Goal: Information Seeking & Learning: Find specific fact

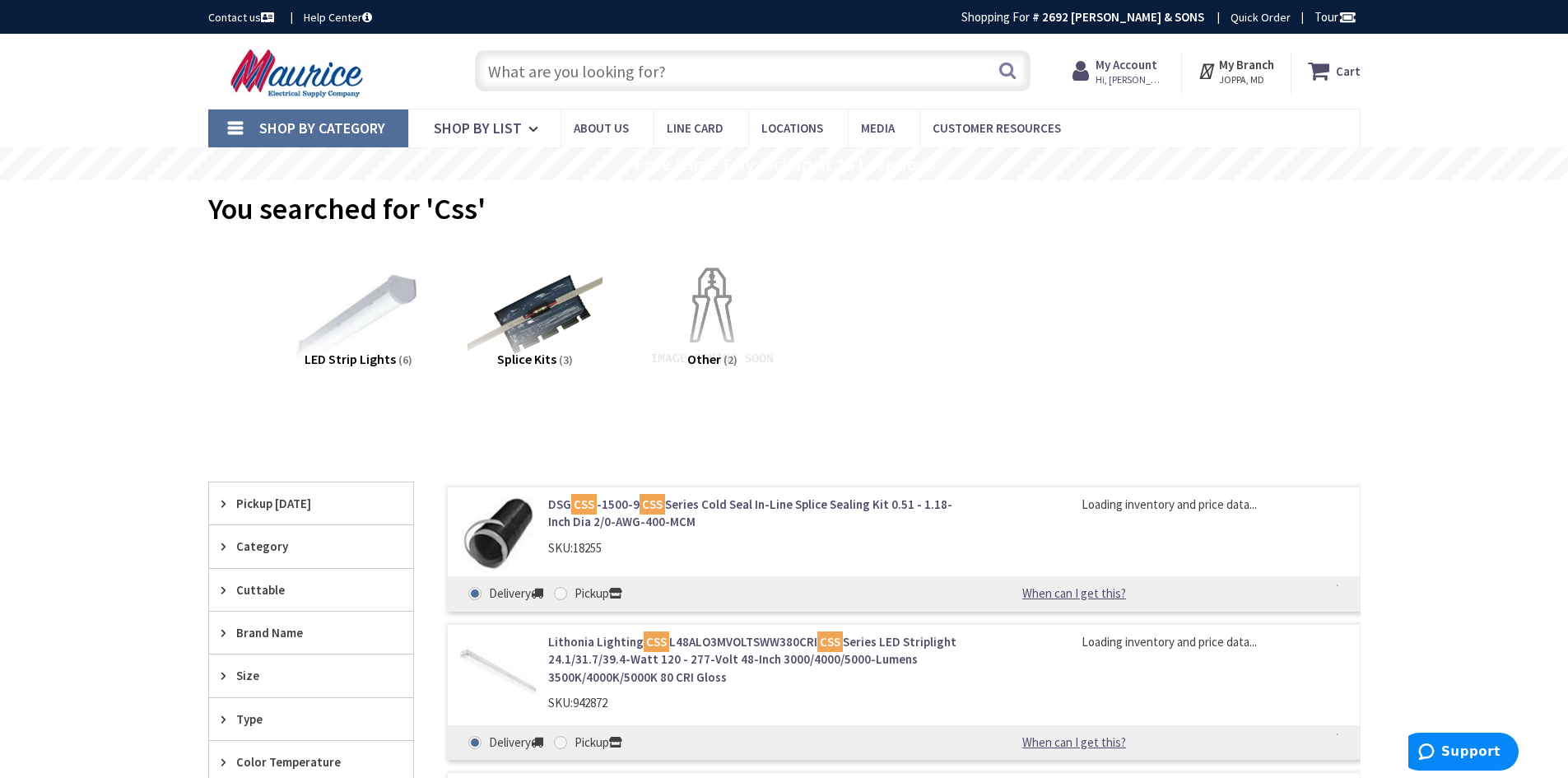
click at [603, 638] on link "Lithonia Lighting CSS L48ALO3MVOLTSWW380CRI CSS Series LED Striplight 24.1/31.7…" at bounding box center [757, 659] width 419 height 53
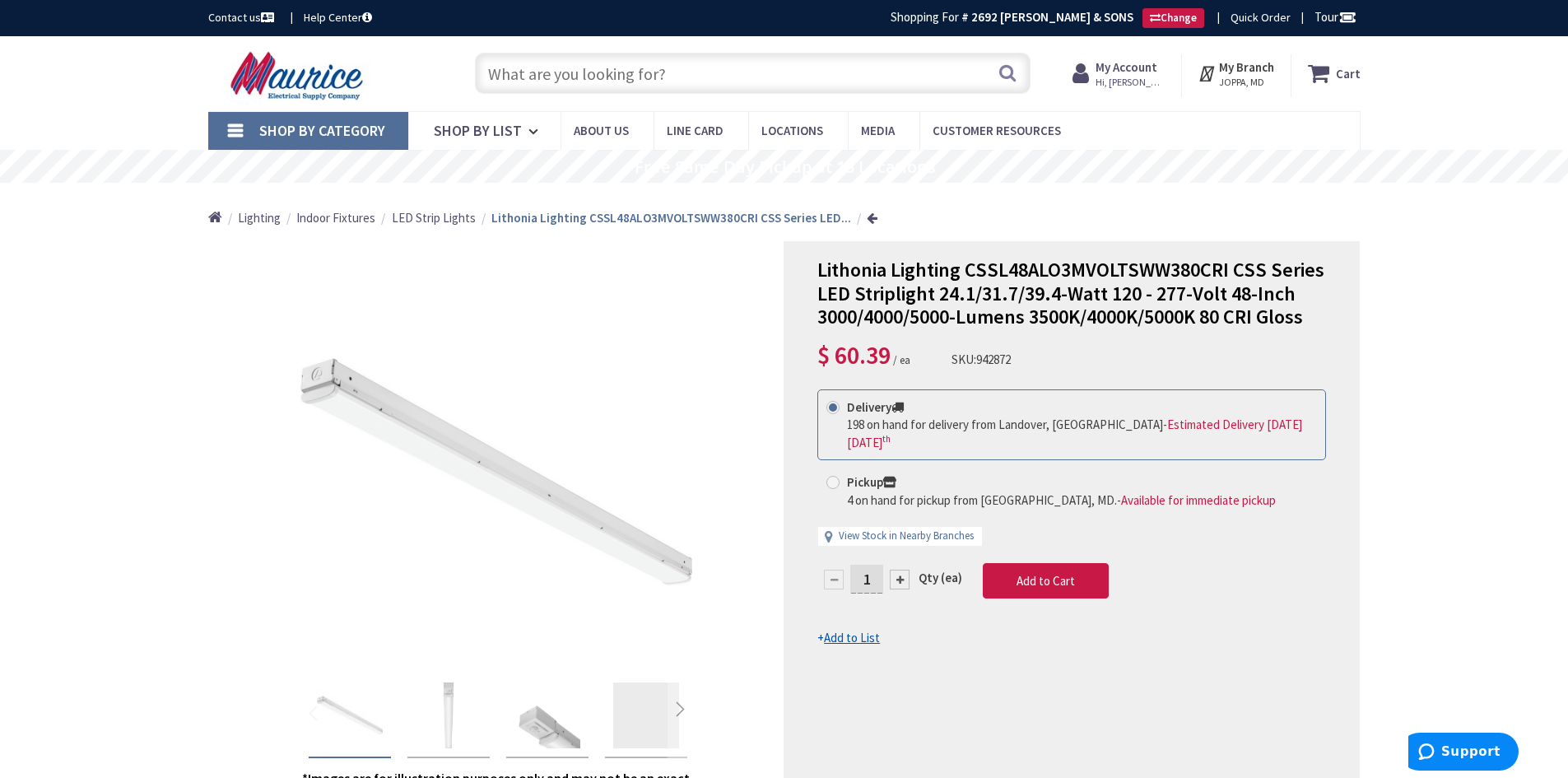
drag, startPoint x: 1021, startPoint y: 358, endPoint x: 951, endPoint y: 357, distance: 70.0
click at [951, 357] on div "Lithonia Lighting CSSL48ALO3MVOLTSWW380CRI CSS Series LED Striplight 24.1/31.7/…" at bounding box center [1072, 316] width 508 height 115
copy div "SKU: 942872"
click at [837, 74] on input "text" at bounding box center [752, 74] width 555 height 41
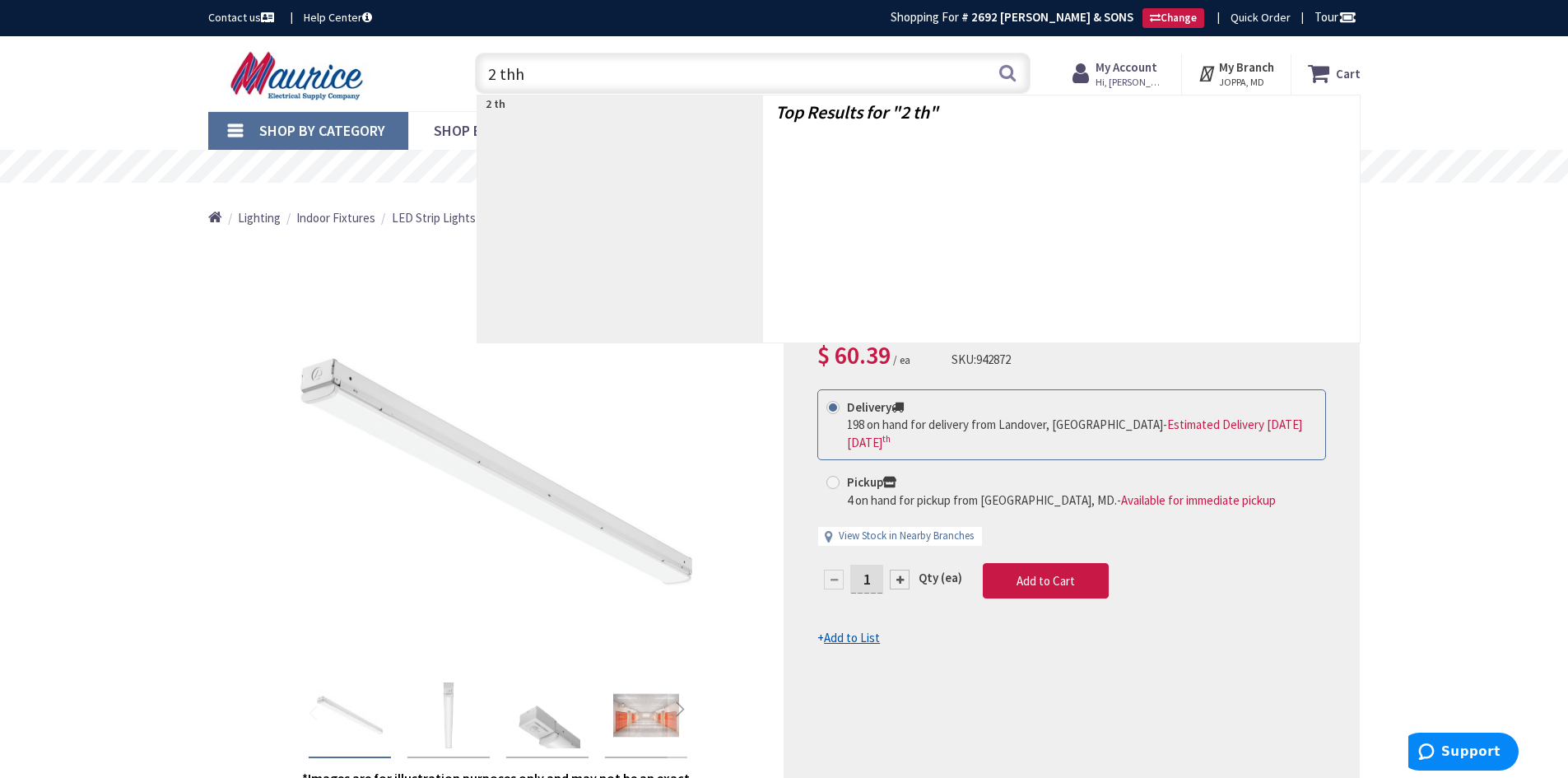
type input "2 thhn"
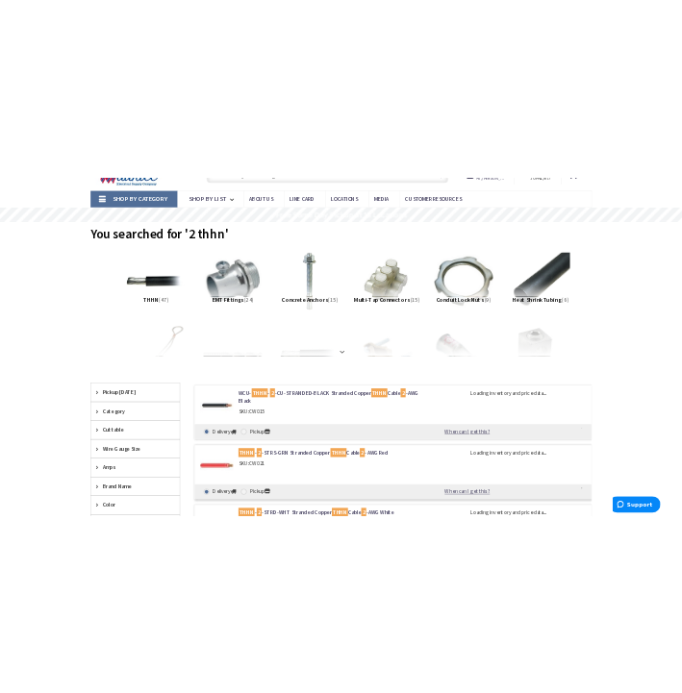
scroll to position [192, 0]
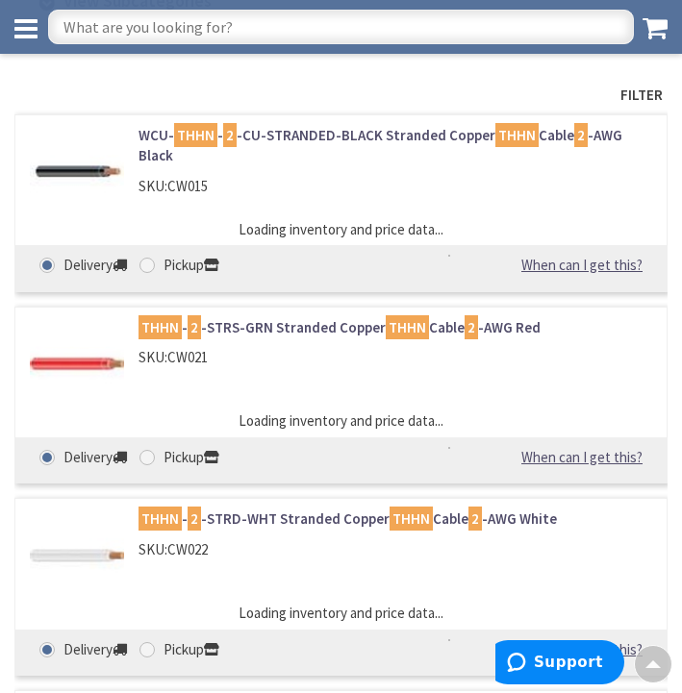
scroll to position [188, 0]
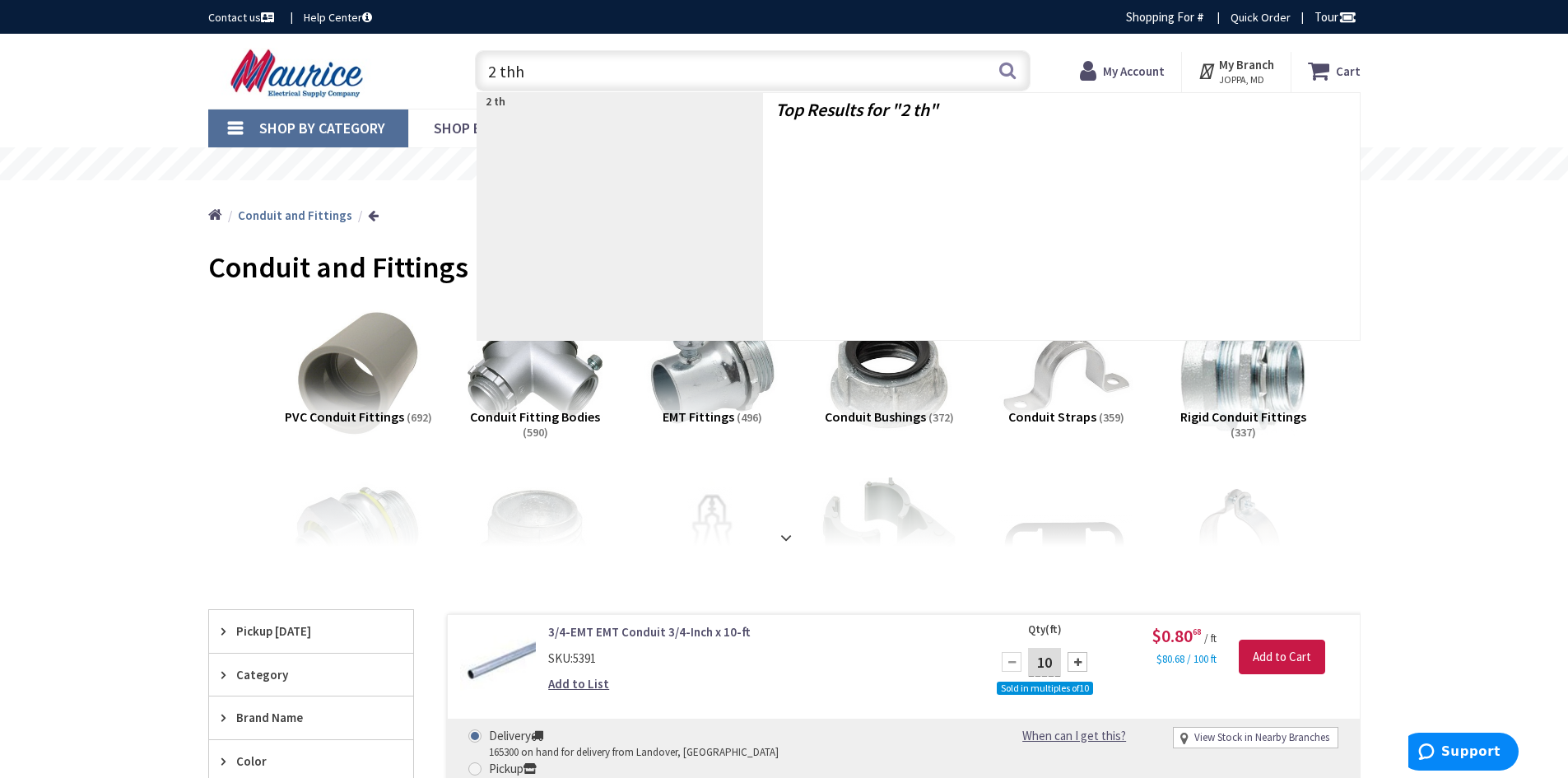
type input "2 thhn"
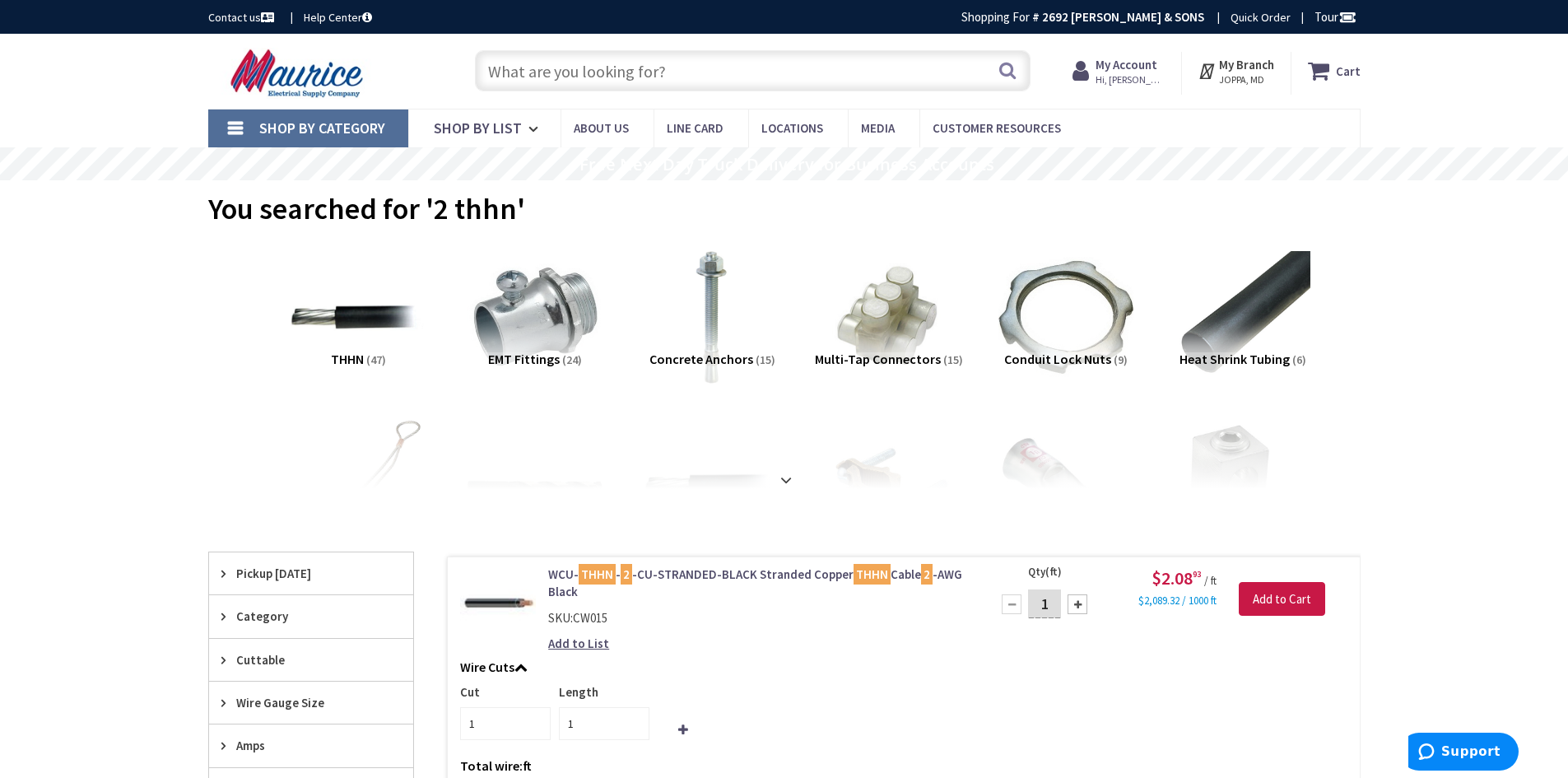
click at [876, 68] on input "text" at bounding box center [752, 71] width 555 height 41
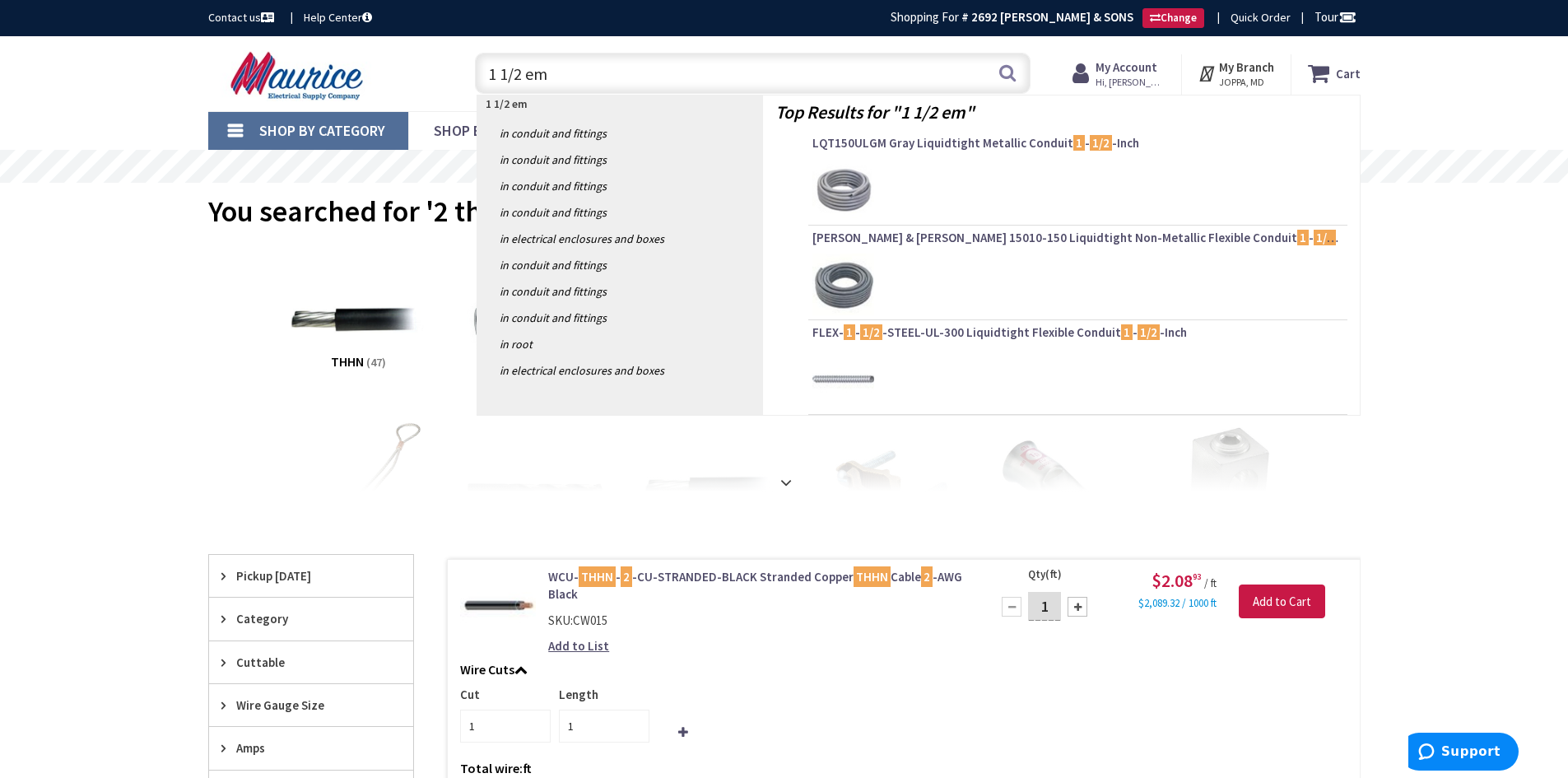
type input "1 1/2 emt"
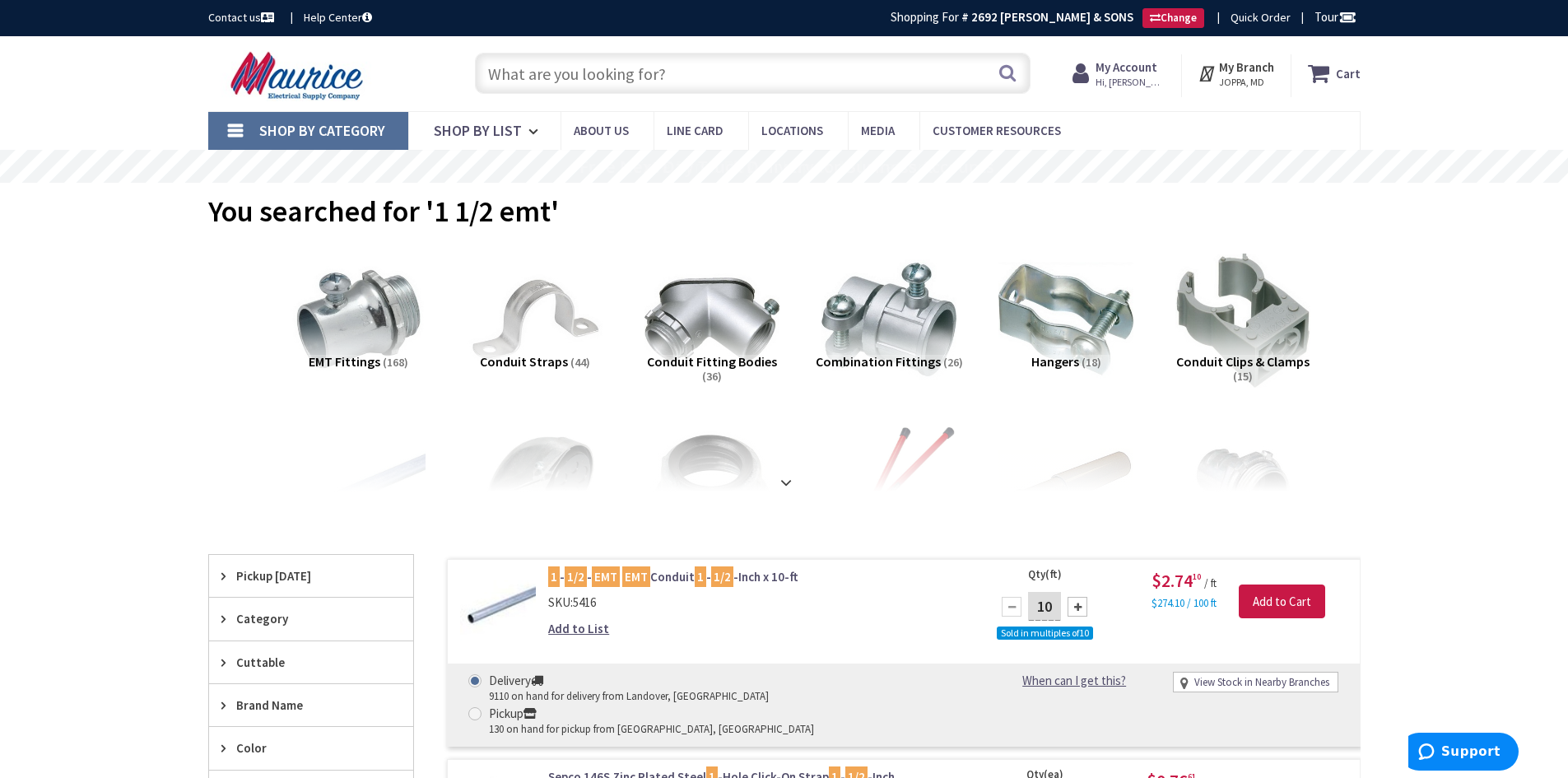
click at [564, 71] on input "text" at bounding box center [752, 74] width 555 height 41
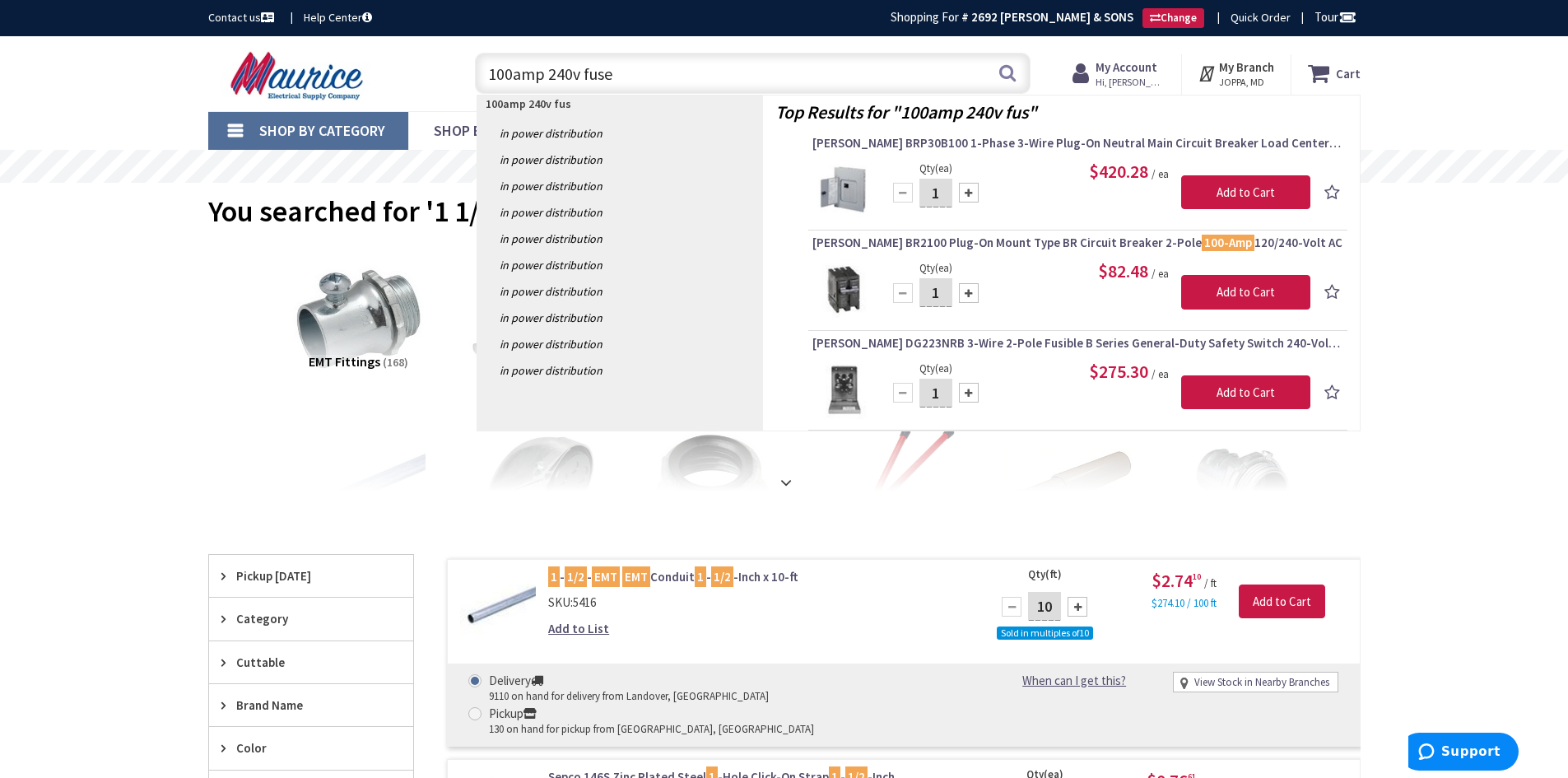
type input "100amp 240v fused"
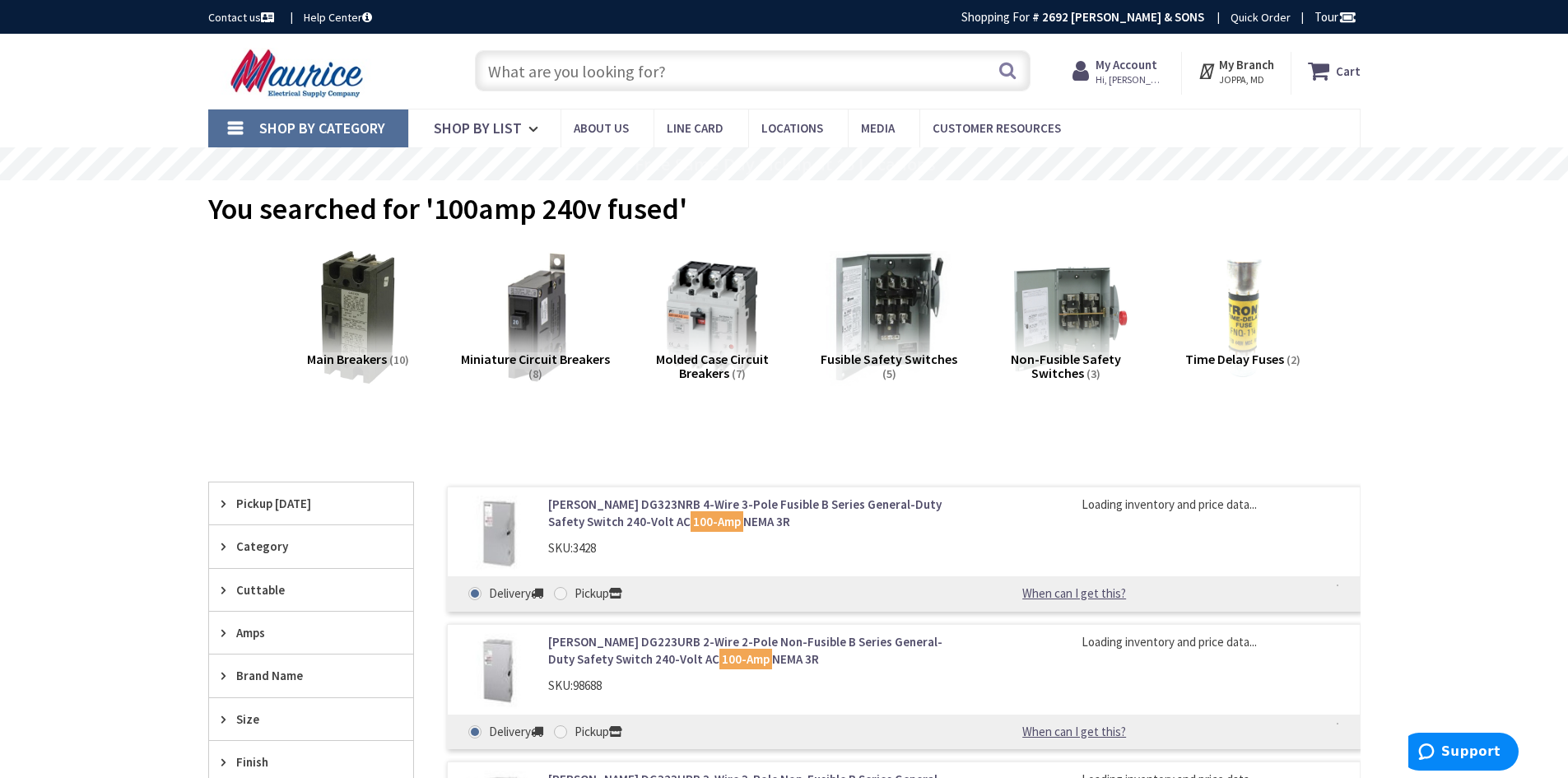
click at [895, 347] on img at bounding box center [888, 318] width 149 height 149
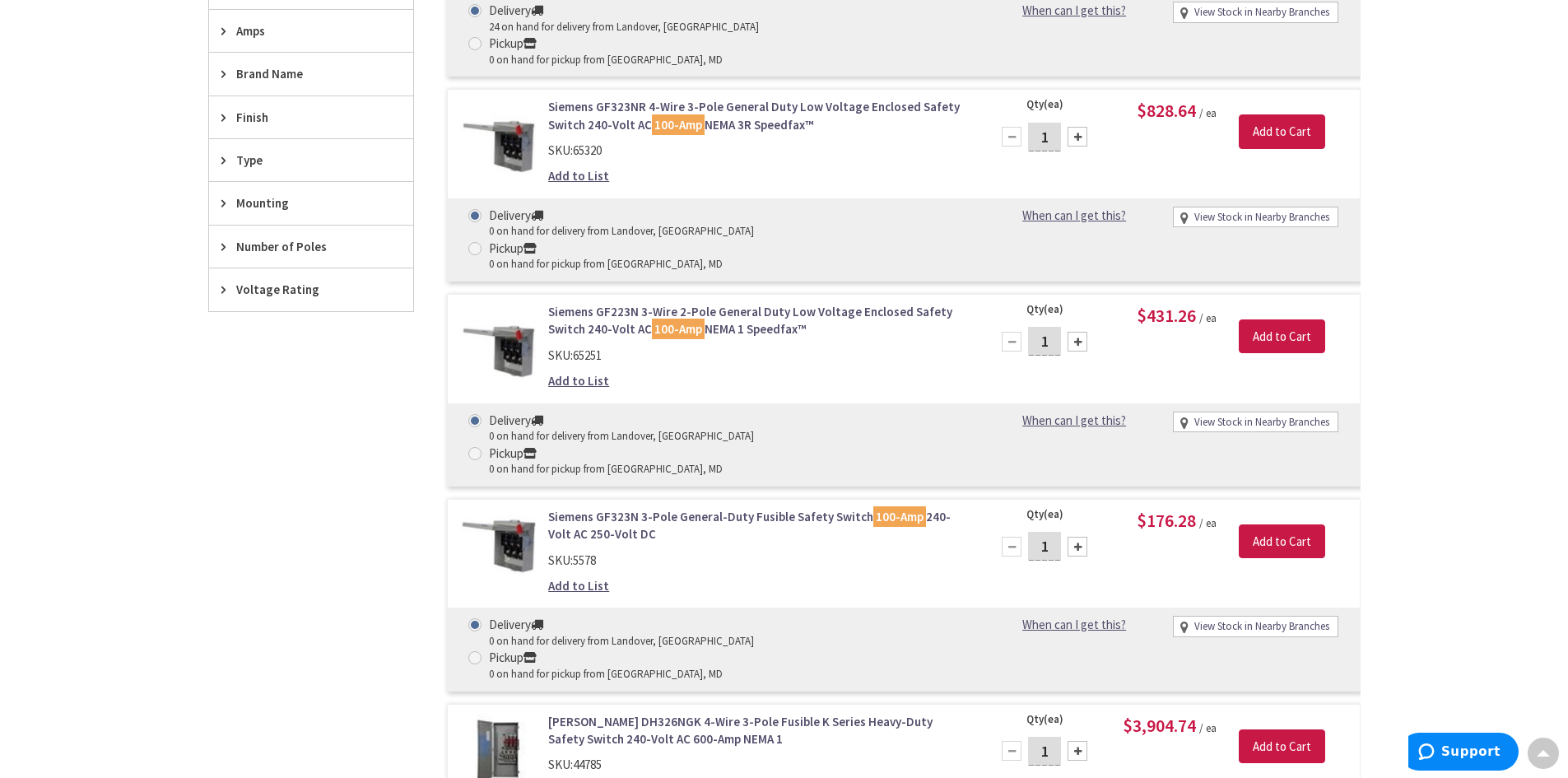
scroll to position [454, 0]
